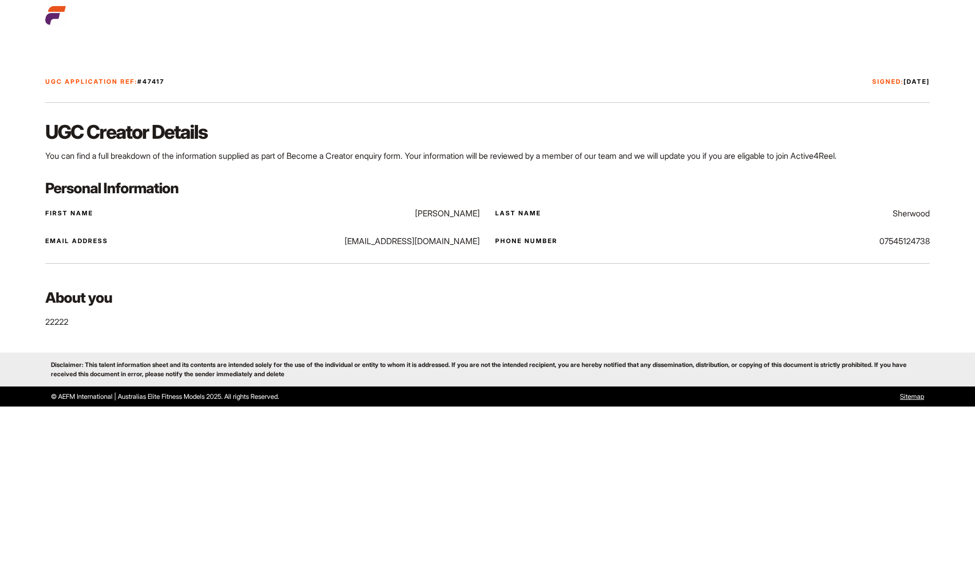
click at [53, 319] on p "22222" at bounding box center [487, 322] width 884 height 12
click at [186, 276] on div at bounding box center [487, 263] width 897 height 32
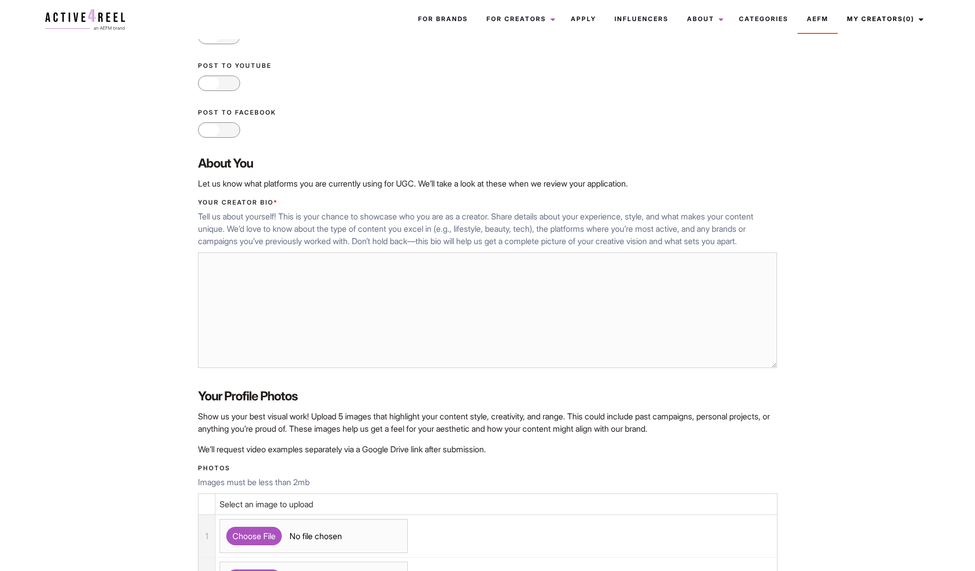
scroll to position [301, 0]
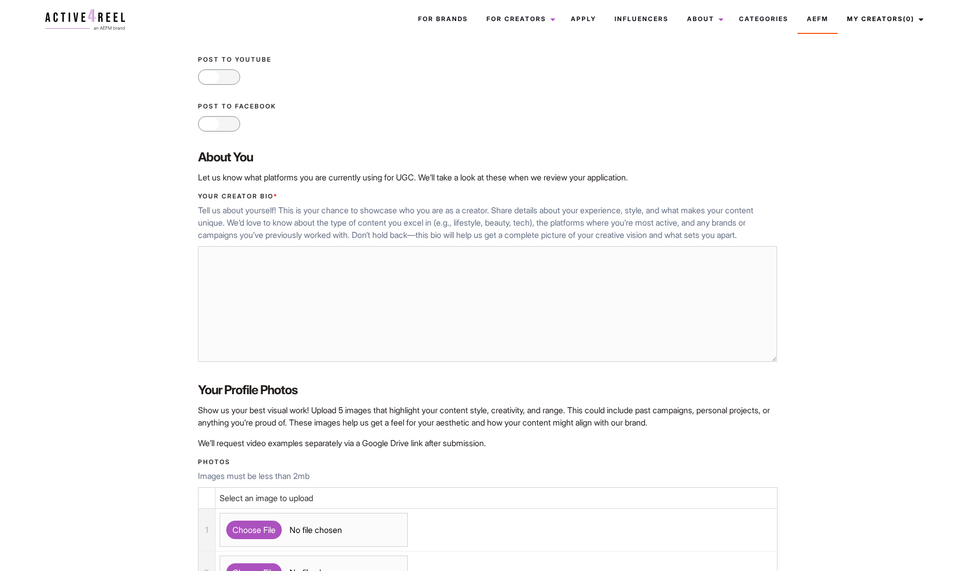
click at [341, 316] on textarea "Your Creator Bio *" at bounding box center [488, 304] width 580 height 116
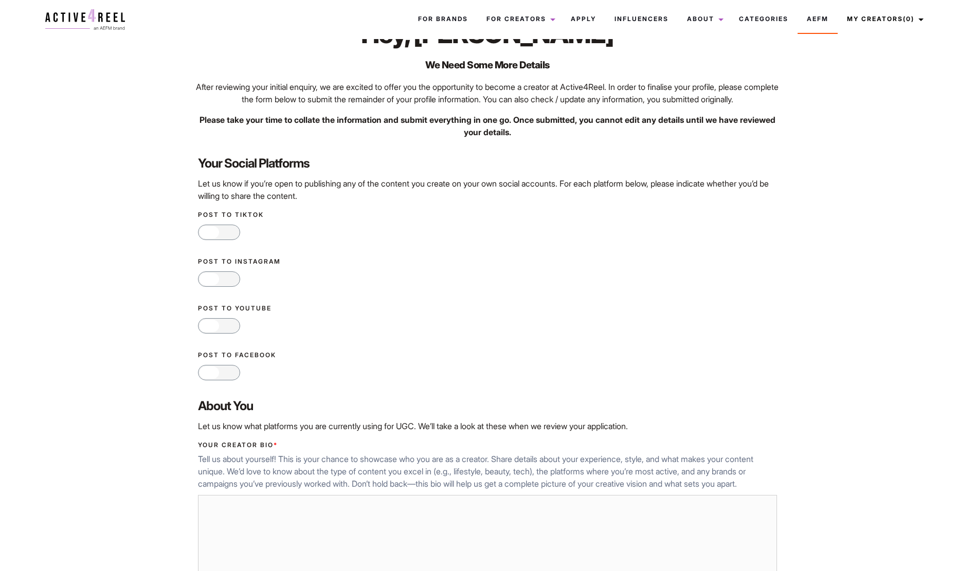
scroll to position [20, 0]
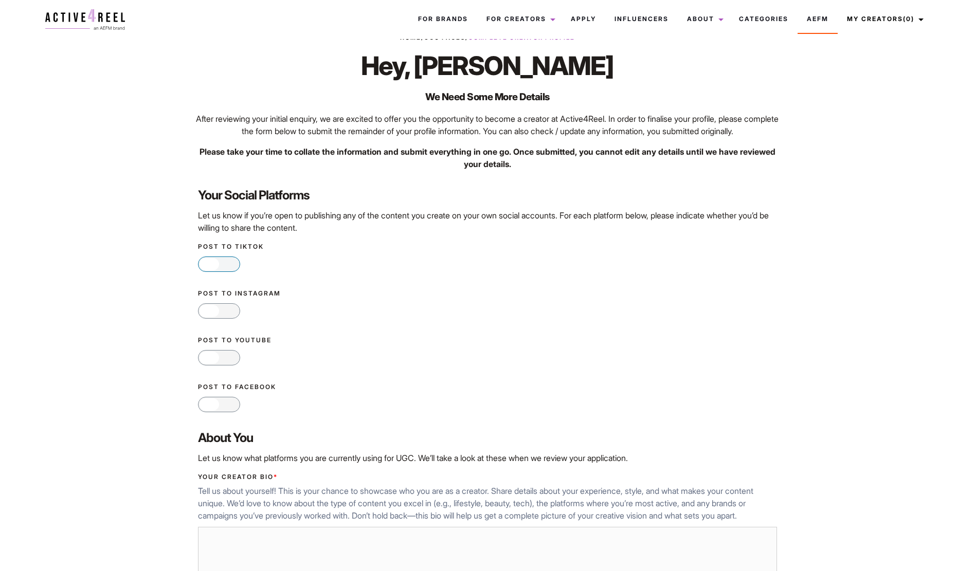
click at [220, 272] on span "No" at bounding box center [229, 264] width 21 height 14
click at [205, 267] on input "Yes No" at bounding box center [201, 264] width 7 height 7
checkbox input "true"
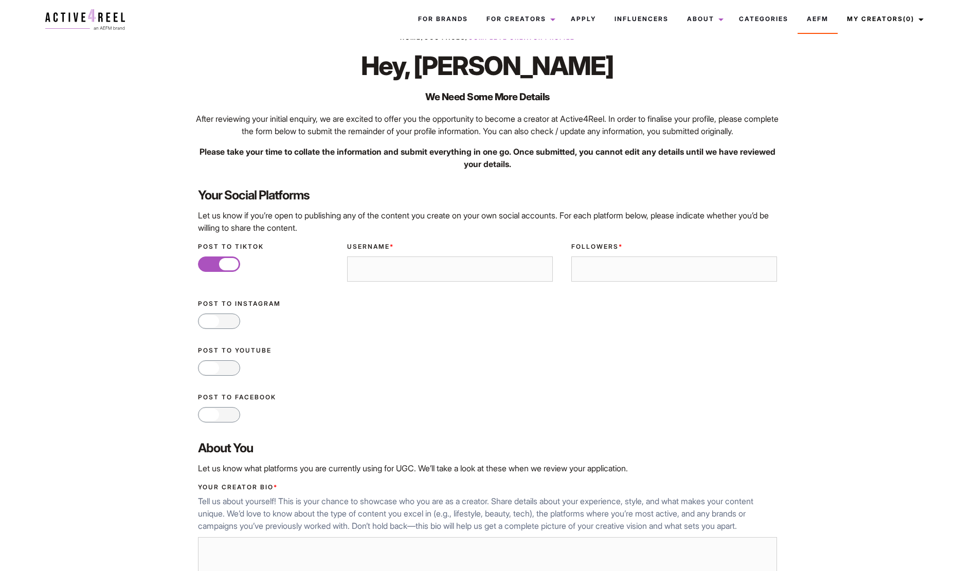
click at [376, 281] on input "Username *" at bounding box center [450, 270] width 206 height 26
type input "tiktok"
click at [595, 291] on div "Followers *" at bounding box center [674, 262] width 224 height 57
click at [598, 282] on input "Followers *" at bounding box center [674, 270] width 206 height 26
type input "333"
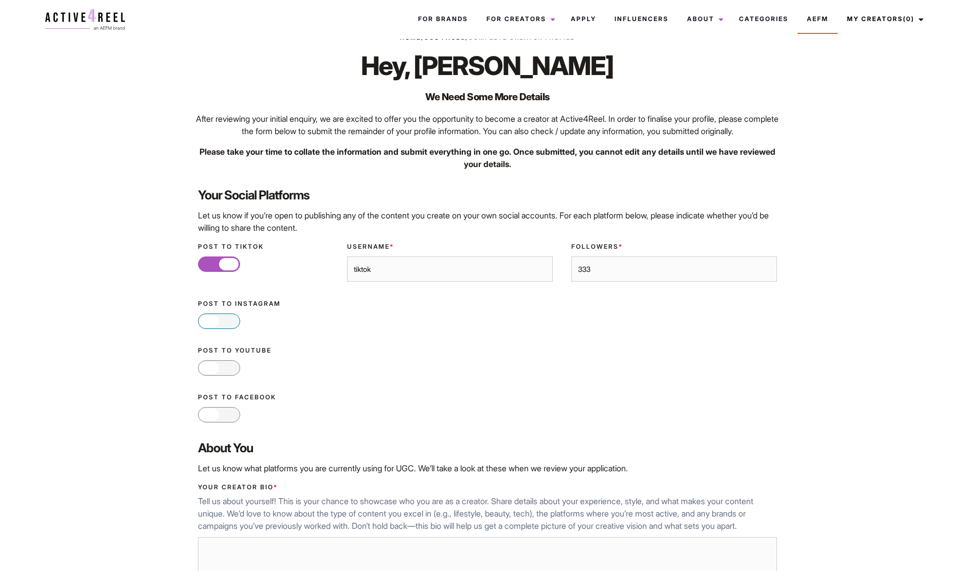
click at [224, 329] on span "No" at bounding box center [229, 321] width 21 height 14
click at [205, 324] on input "Yes No" at bounding box center [201, 321] width 7 height 7
checkbox input "true"
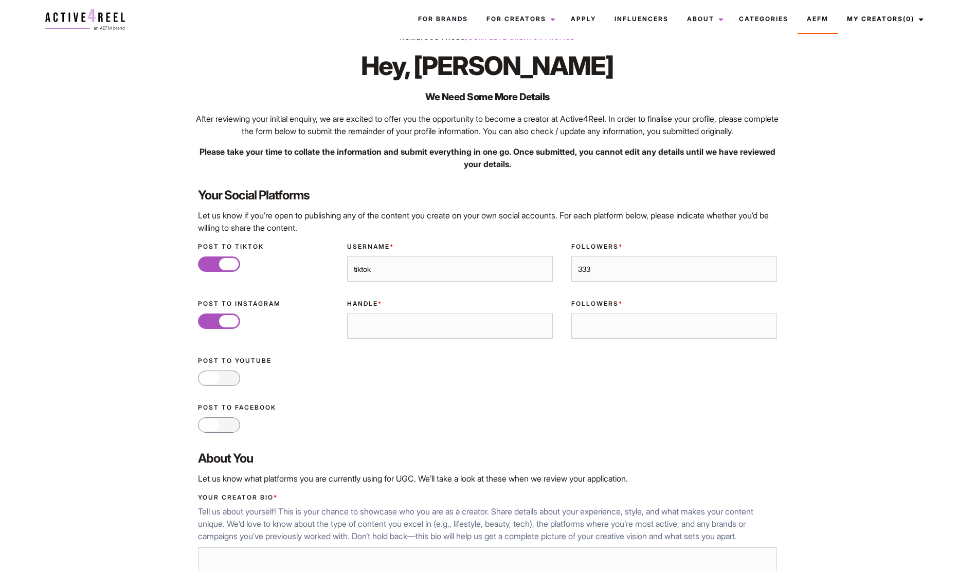
click at [366, 339] on input "Handle *" at bounding box center [450, 327] width 206 height 26
type input "insta"
click at [608, 328] on input "Followers *" at bounding box center [674, 327] width 206 height 26
type input "444"
click at [215, 385] on div at bounding box center [210, 378] width 20 height 12
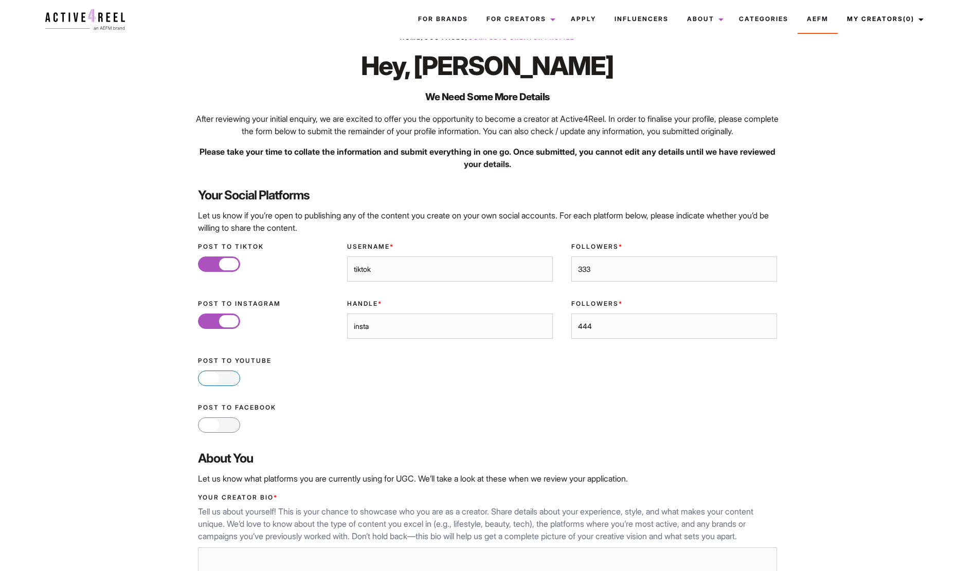
click at [205, 382] on input "Yes No" at bounding box center [201, 378] width 7 height 7
checkbox input "true"
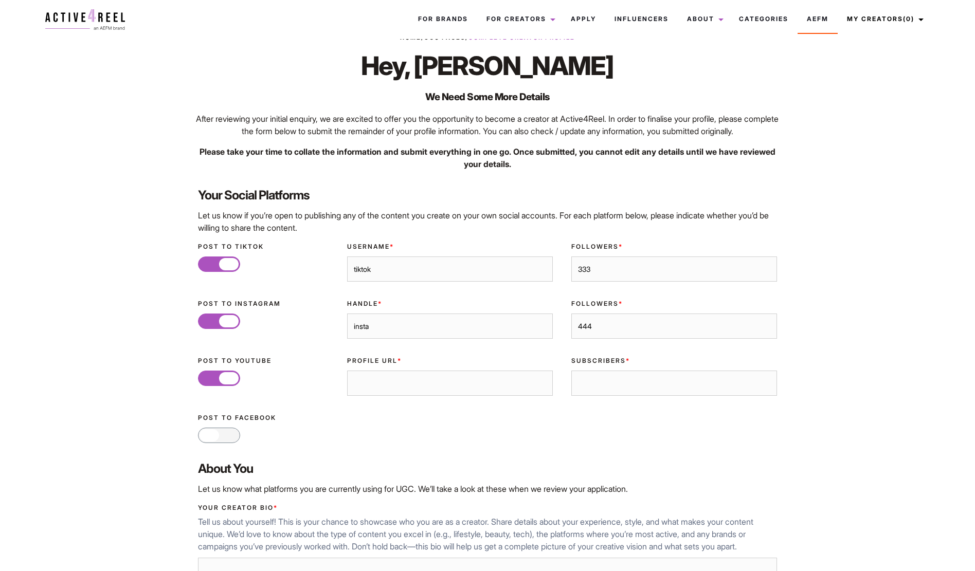
click at [371, 389] on input "Profile URL *" at bounding box center [450, 384] width 206 height 26
type input "youtube"
click at [617, 282] on input "333" at bounding box center [674, 270] width 206 height 26
click at [608, 335] on input "444" at bounding box center [674, 327] width 206 height 26
type input "4444"
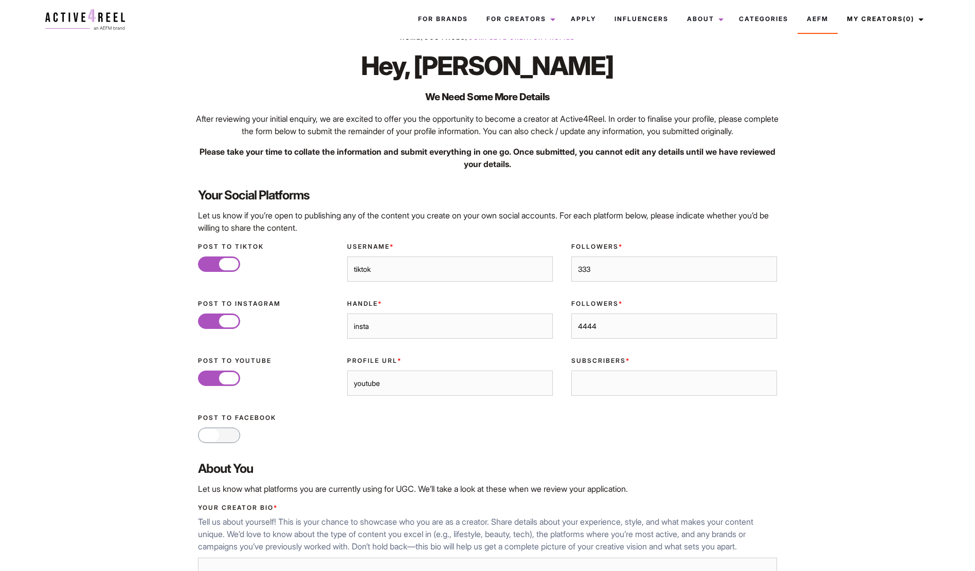
click at [571, 396] on input "Subscribers *" at bounding box center [674, 384] width 206 height 26
type input "5555"
click at [230, 452] on div "Post to Facebook Yes No" at bounding box center [488, 428] width 598 height 47
click at [233, 443] on span "No" at bounding box center [229, 435] width 21 height 14
click at [205, 439] on input "Yes No" at bounding box center [201, 435] width 7 height 7
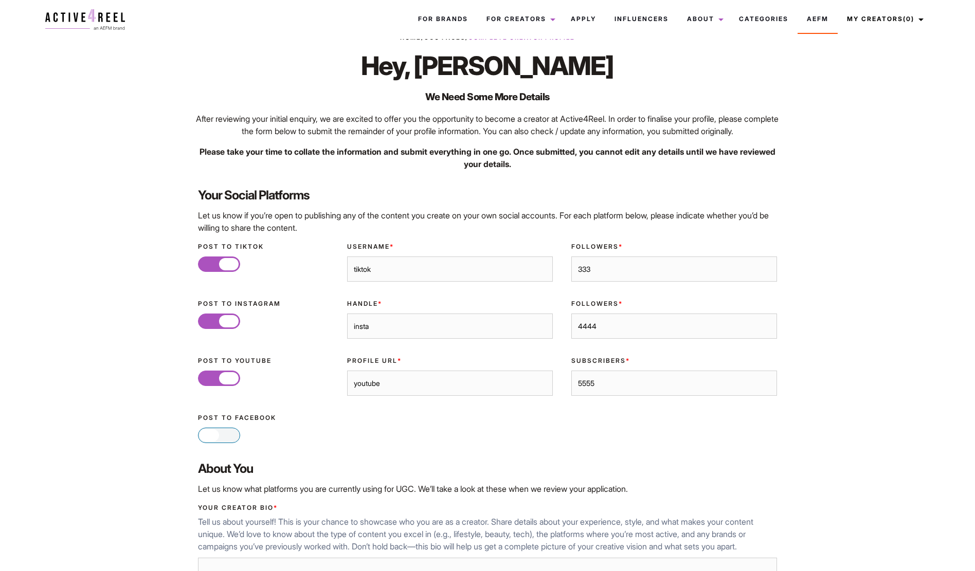
checkbox input "true"
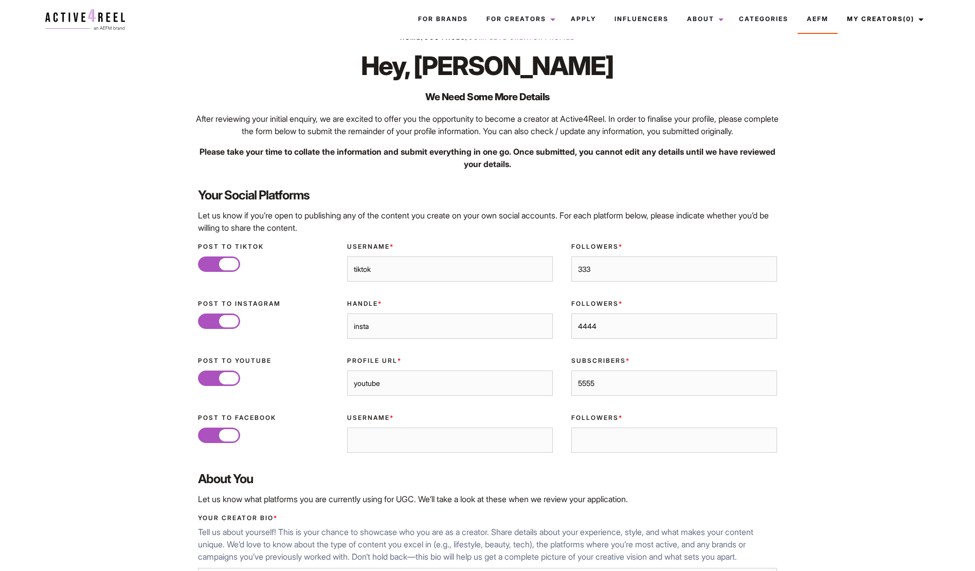
click at [659, 450] on input "Followers *" at bounding box center [674, 441] width 206 height 26
click at [446, 450] on input "Username *" at bounding box center [450, 441] width 206 height 26
type input "facebook"
click at [634, 454] on input "Followers *" at bounding box center [674, 441] width 206 height 26
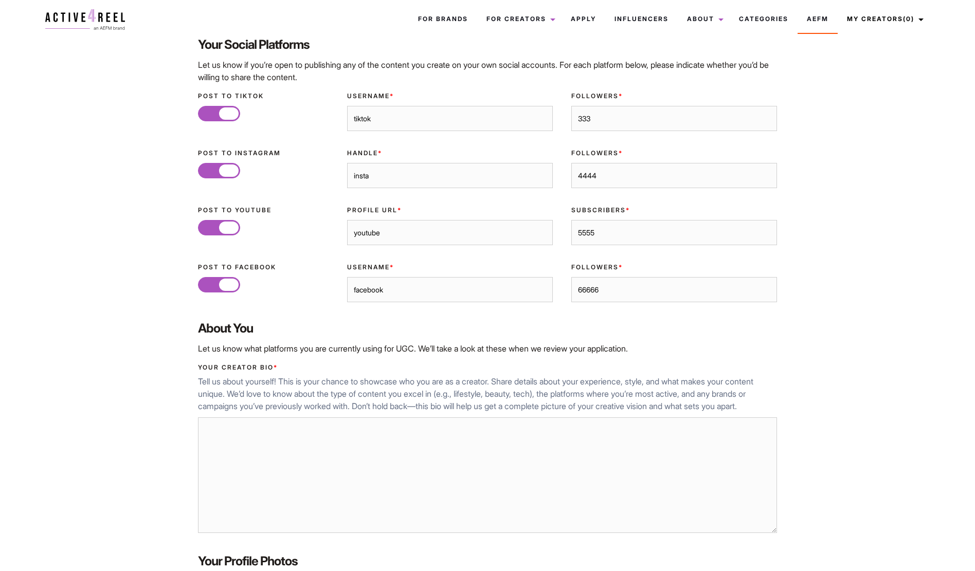
scroll to position [294, 0]
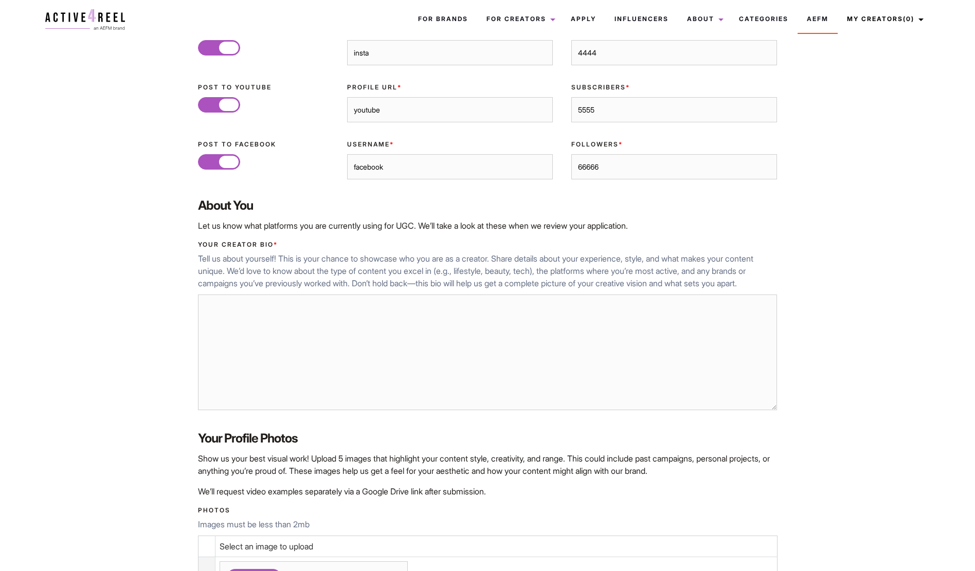
type input "66666"
click at [381, 366] on textarea "Your Creator Bio *" at bounding box center [488, 353] width 580 height 116
click at [578, 15] on link "Apply" at bounding box center [584, 19] width 44 height 28
click at [348, 329] on textarea "this is my bio, submitted separetly to the about you section on form 1" at bounding box center [488, 353] width 580 height 116
drag, startPoint x: 348, startPoint y: 329, endPoint x: 367, endPoint y: 329, distance: 18.5
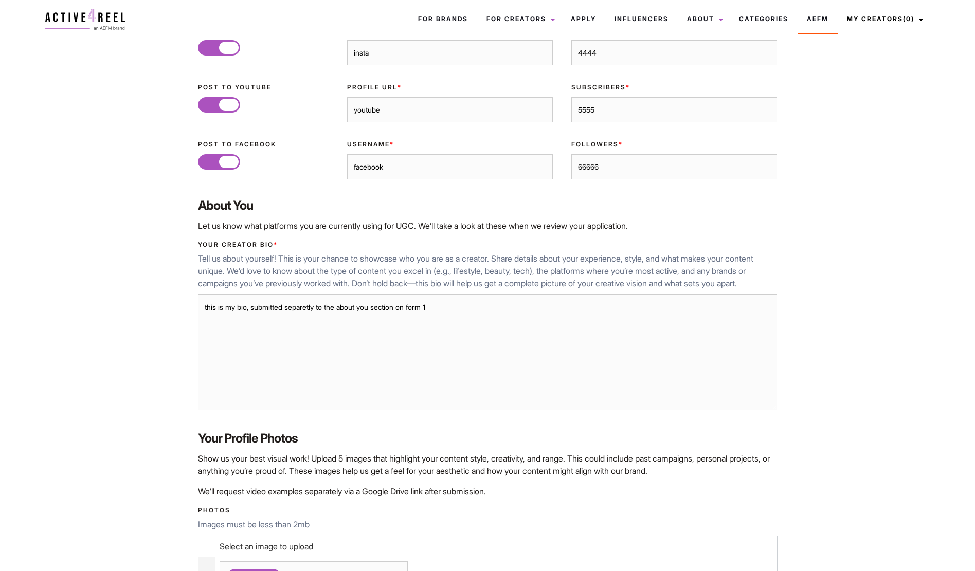
click at [367, 329] on textarea "this is my bio, submitted separetly to the about you section on form 1" at bounding box center [488, 353] width 580 height 116
paste textarea "Tell us about yourself"
type textarea "this is my bio, submitted separetly to the Tell us about yourself section on fo…"
click at [517, 336] on textarea "this is my bio, submitted separetly to the Tell us about yourself section on fo…" at bounding box center [488, 353] width 580 height 116
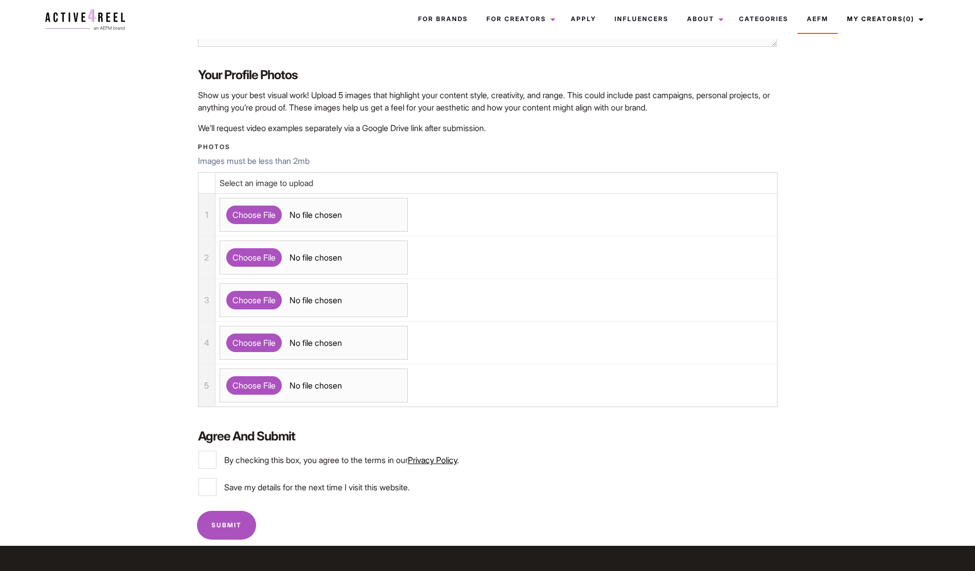
scroll to position [671, 0]
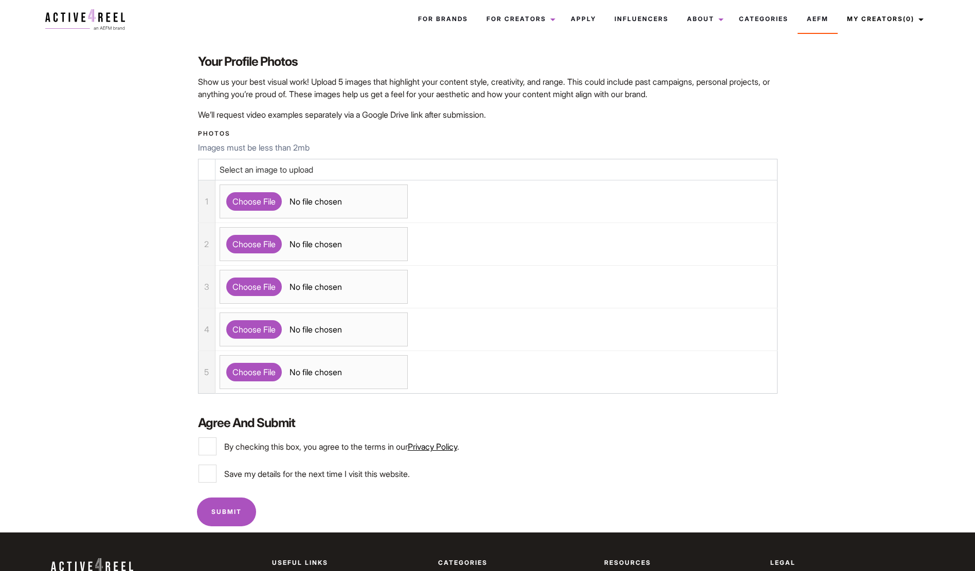
type input "C:\fakepath\a4r-sqaure.png"
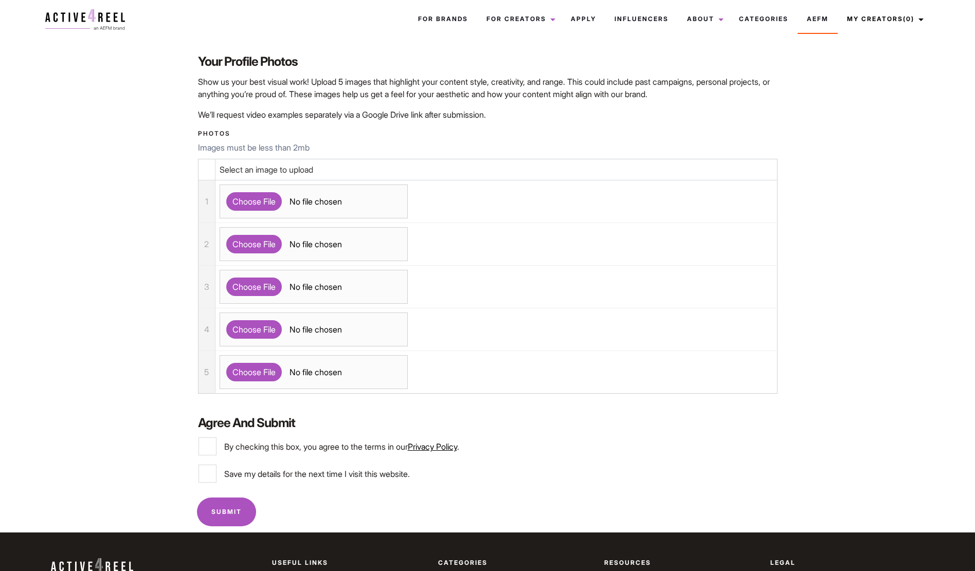
type textarea "this is my bio, submitted separetly to the Tell us about yourself section on fo…"
click at [215, 456] on input "By checking this box, you agree to the terms in our Privacy Policy ." at bounding box center [207, 447] width 18 height 18
checkbox input "true"
click at [215, 492] on div "Remember Me Save my details for the next time I visit this website." at bounding box center [488, 477] width 598 height 27
click at [204, 483] on input "Save my details for the next time I visit this website." at bounding box center [207, 474] width 18 height 18
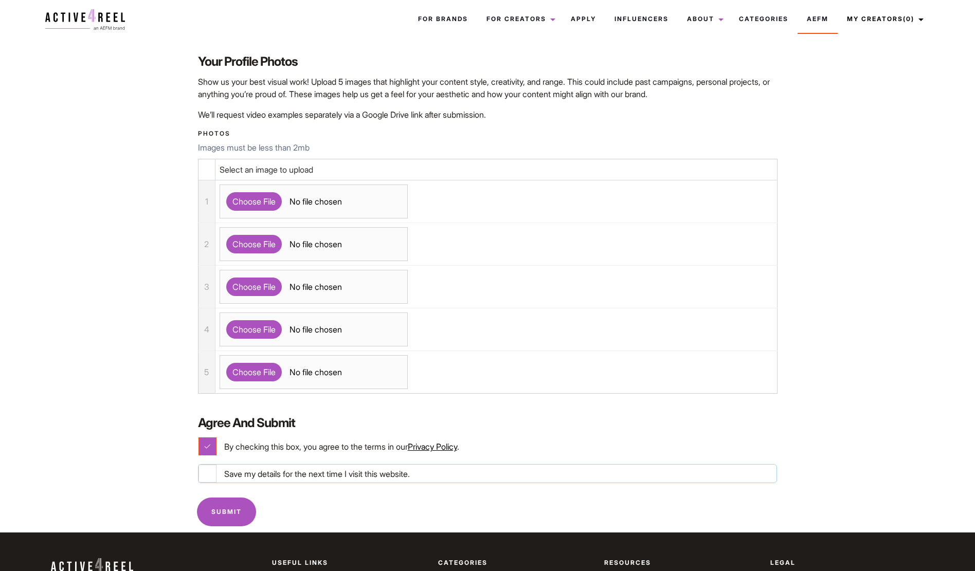
checkbox input "true"
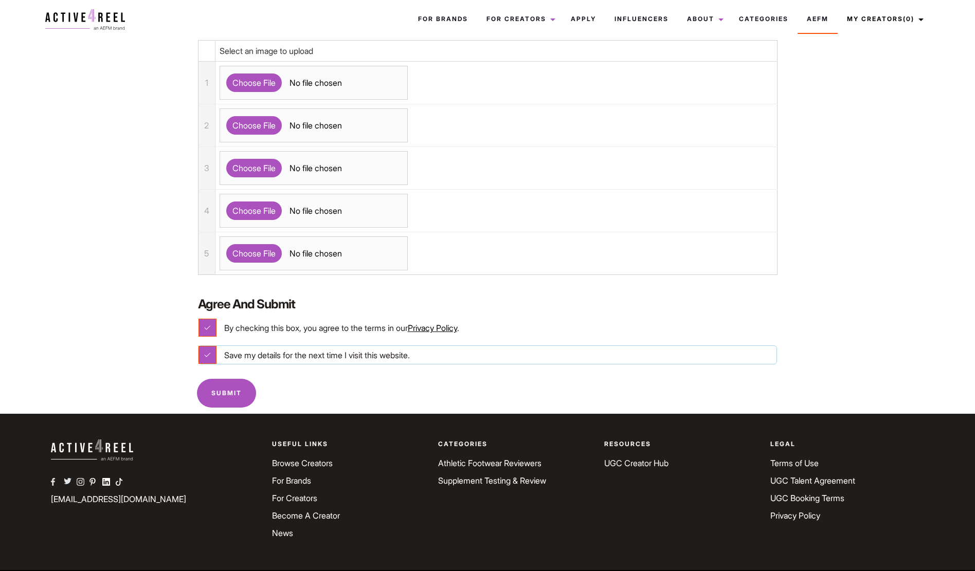
scroll to position [807, 0]
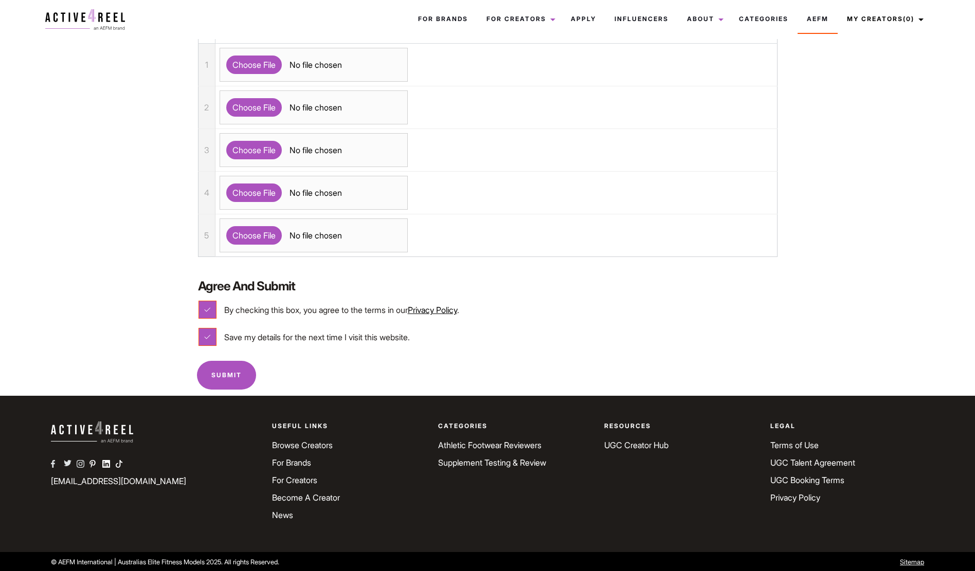
click at [246, 389] on input "Submit" at bounding box center [226, 375] width 59 height 28
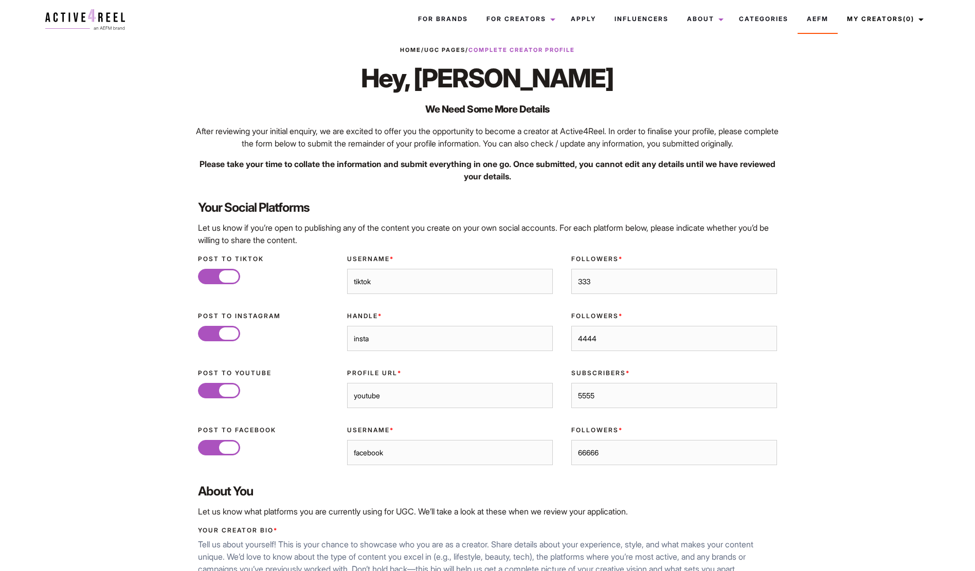
scroll to position [7, 0]
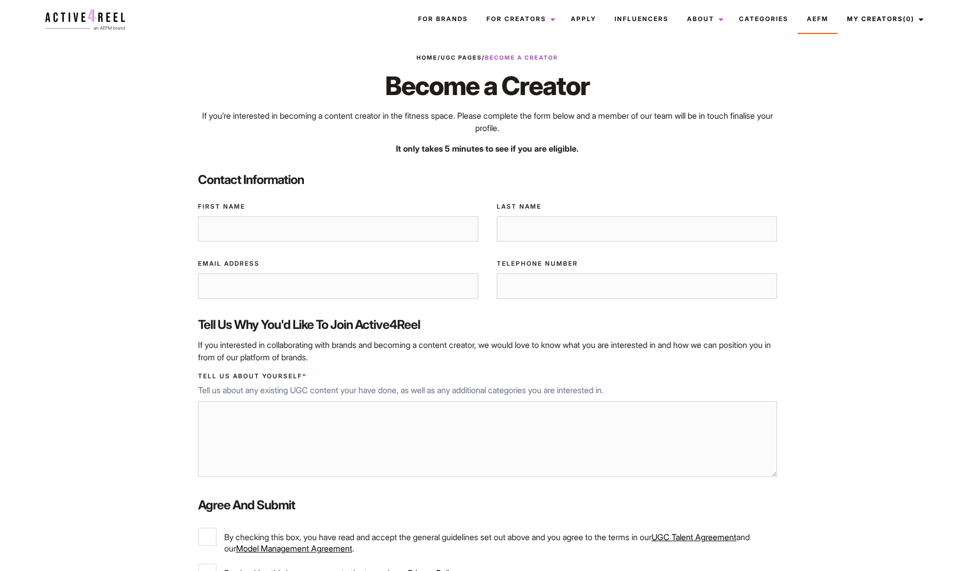
scroll to position [9, 0]
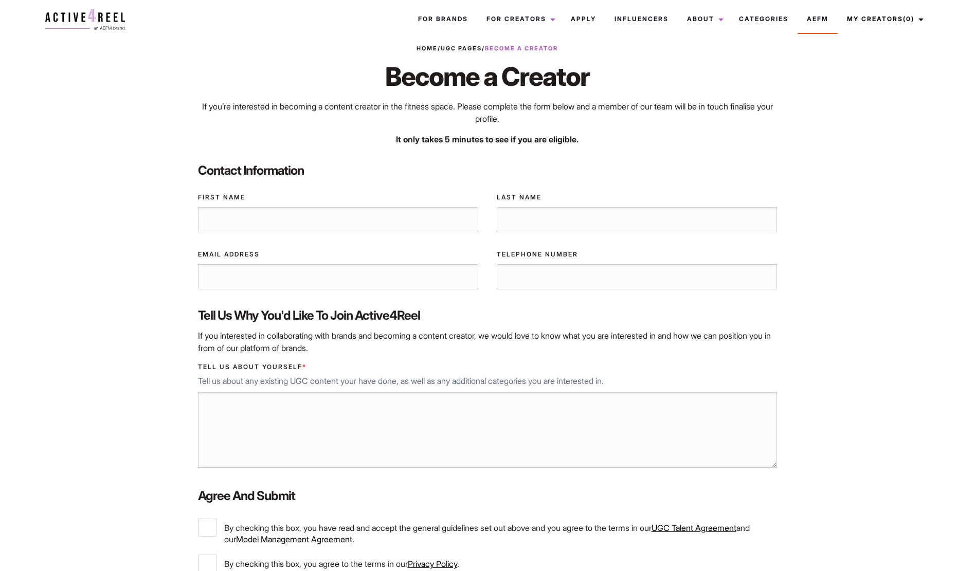
click at [194, 366] on div "Tell us about yourself * Tell us about any existing UGC content your have done,…" at bounding box center [488, 416] width 598 height 125
drag, startPoint x: 194, startPoint y: 366, endPoint x: 292, endPoint y: 368, distance: 97.7
click at [292, 368] on div "Tell us about yourself * Tell us about any existing UGC content your have done,…" at bounding box center [488, 416] width 598 height 125
copy label "Tell us about yourself"
